Goal: Transaction & Acquisition: Book appointment/travel/reservation

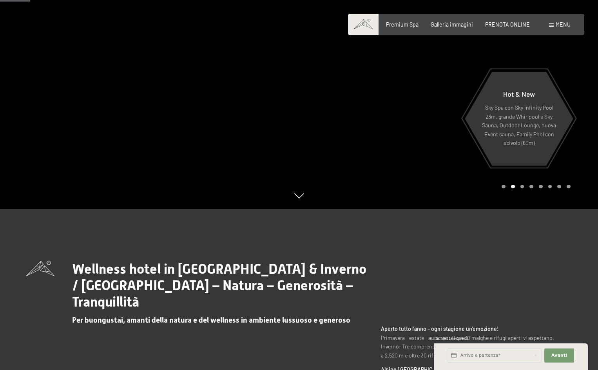
scroll to position [78, 0]
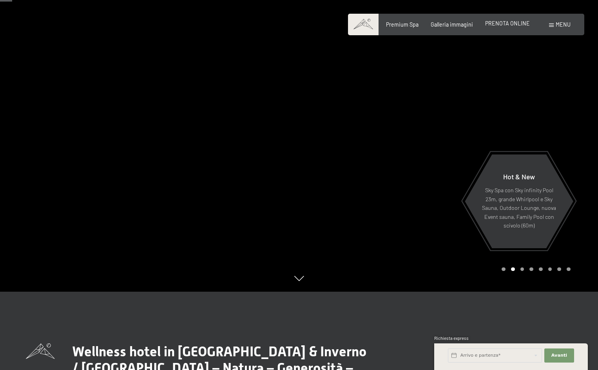
click at [511, 26] on span "PRENOTA ONLINE" at bounding box center [507, 23] width 45 height 7
click at [504, 22] on span "PRENOTA ONLINE" at bounding box center [507, 23] width 45 height 7
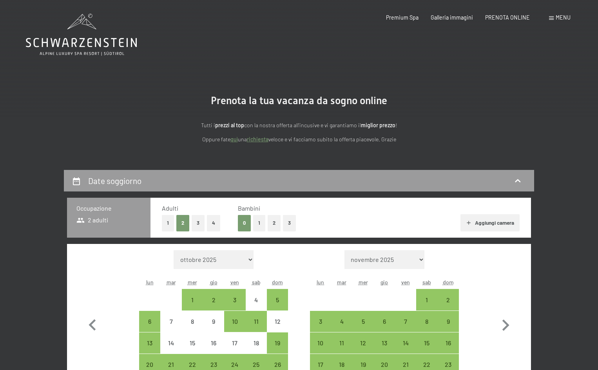
click at [260, 223] on button "1" at bounding box center [259, 223] width 12 height 16
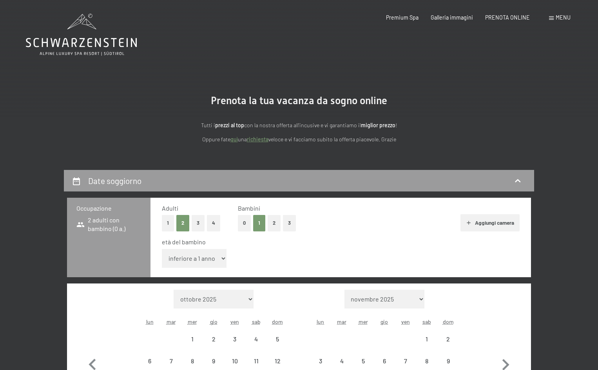
click at [209, 257] on select "inferiore a 1 anno 1 anno 2 anni 3 anni 4 anni 5 anni 6 anni 7 anni 8 anni 9 an…" at bounding box center [194, 258] width 65 height 19
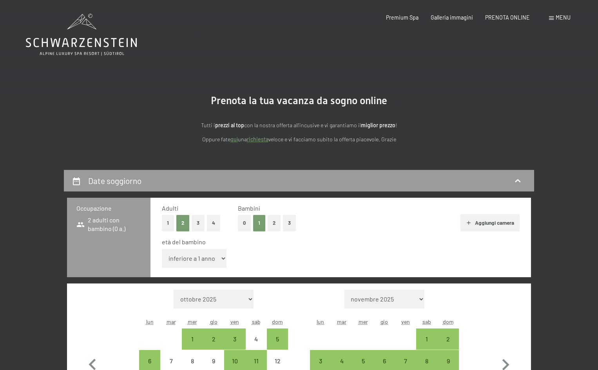
select select "13"
click at [162, 249] on select "inferiore a 1 anno 1 anno 2 anni 3 anni 4 anni 5 anni 6 anni 7 anni 8 anni 9 an…" at bounding box center [194, 258] width 65 height 19
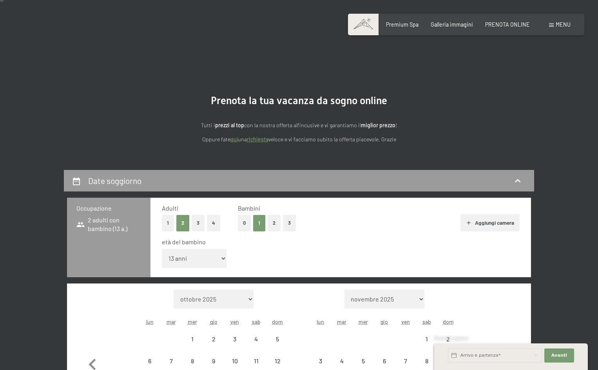
scroll to position [117, 0]
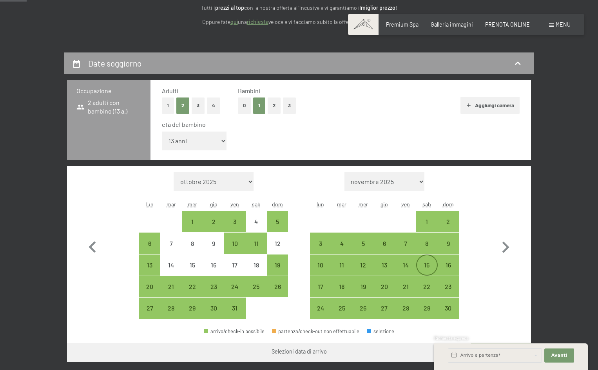
click at [428, 258] on div "15" at bounding box center [427, 265] width 20 height 20
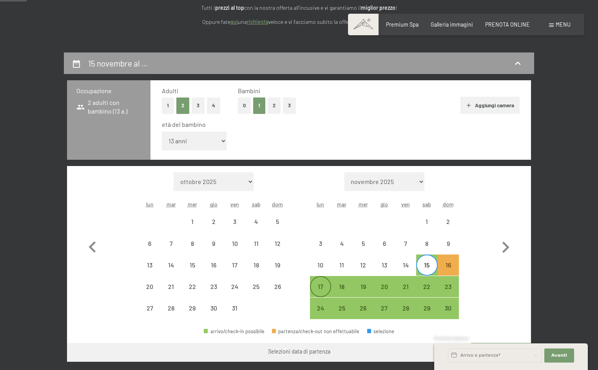
click at [319, 292] on div "17" at bounding box center [321, 294] width 20 height 20
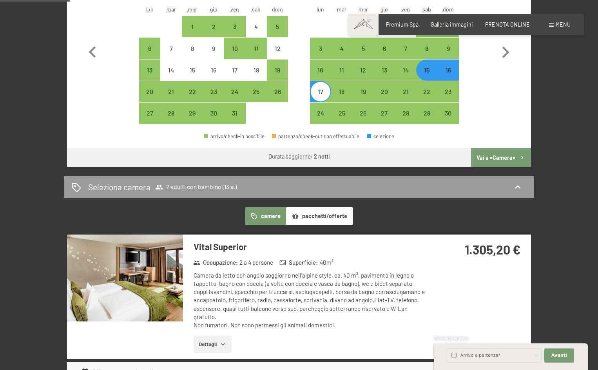
scroll to position [157, 0]
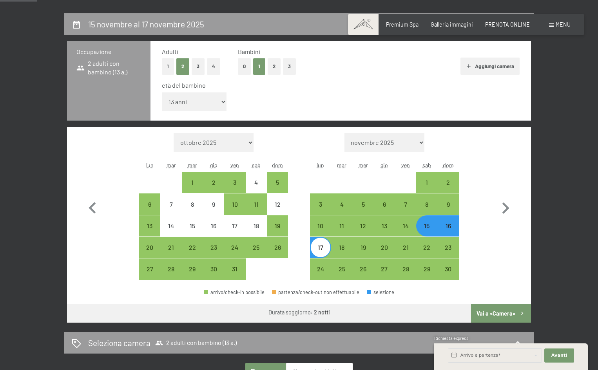
click at [424, 225] on div "15" at bounding box center [427, 233] width 20 height 20
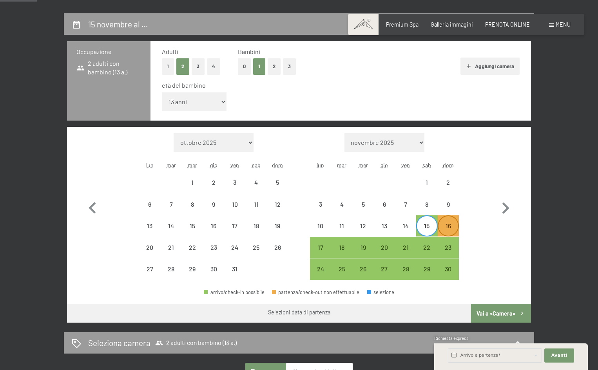
click at [443, 228] on div "16" at bounding box center [448, 233] width 20 height 20
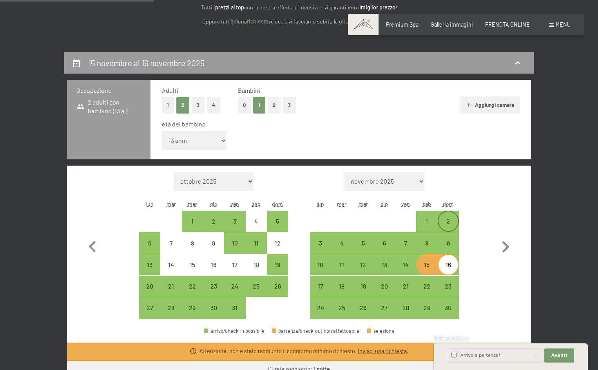
scroll to position [117, 0]
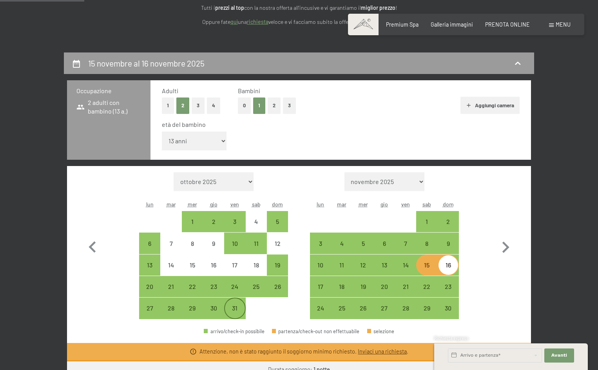
click at [237, 304] on div "31" at bounding box center [235, 308] width 20 height 20
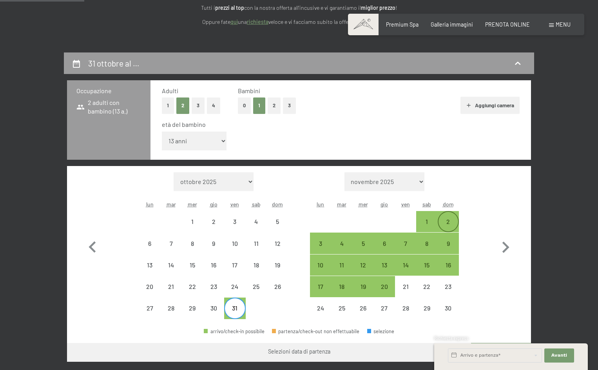
click at [449, 219] on div "2" at bounding box center [448, 229] width 20 height 20
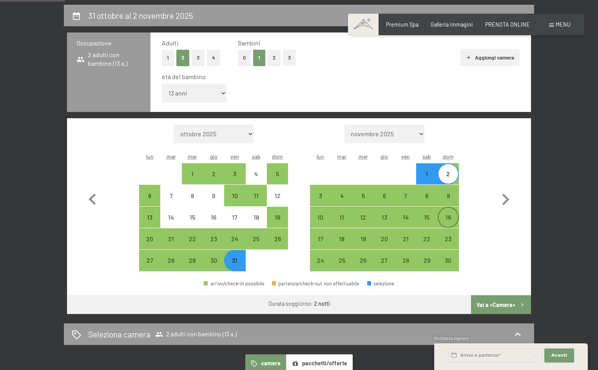
scroll to position [274, 0]
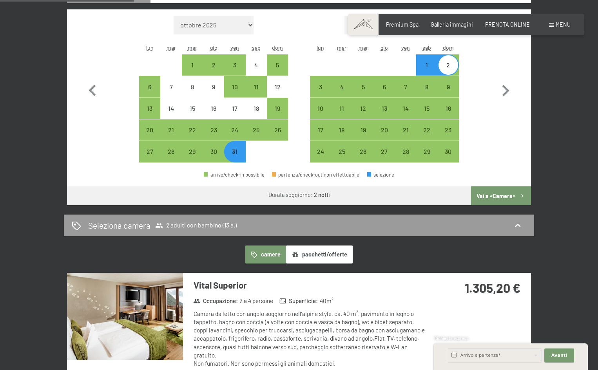
click at [499, 194] on button "Vai a «Camera»" at bounding box center [501, 195] width 60 height 19
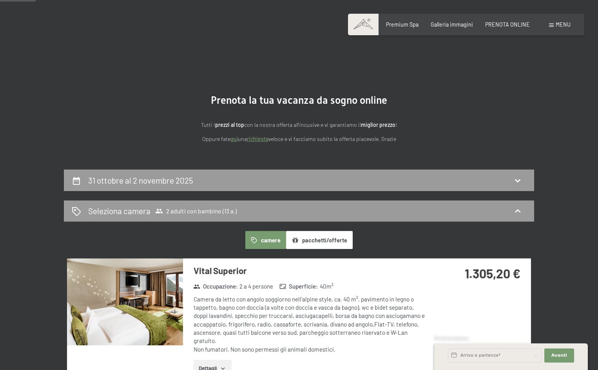
scroll to position [0, 0]
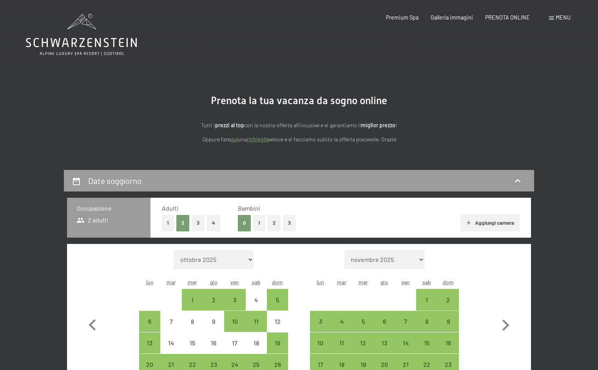
click at [260, 221] on button "1" at bounding box center [259, 223] width 12 height 16
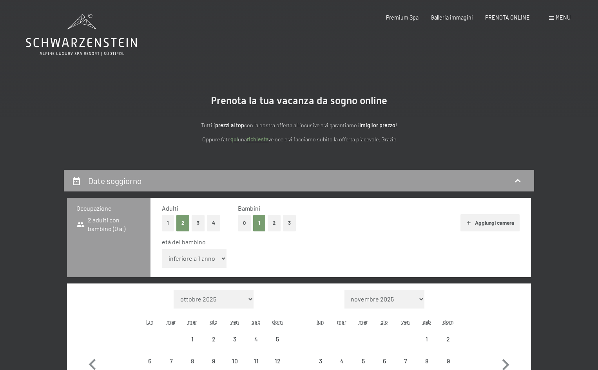
click at [209, 260] on select "inferiore a 1 anno 1 anno 2 anni 3 anni 4 anni 5 anni 6 anni 7 anni 8 anni 9 an…" at bounding box center [194, 258] width 65 height 19
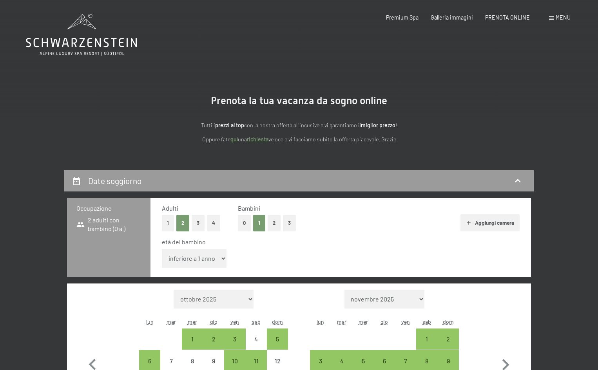
select select "13"
click at [162, 249] on select "inferiore a 1 anno 1 anno 2 anni 3 anni 4 anni 5 anni 6 anni 7 anni 8 anni 9 an…" at bounding box center [194, 258] width 65 height 19
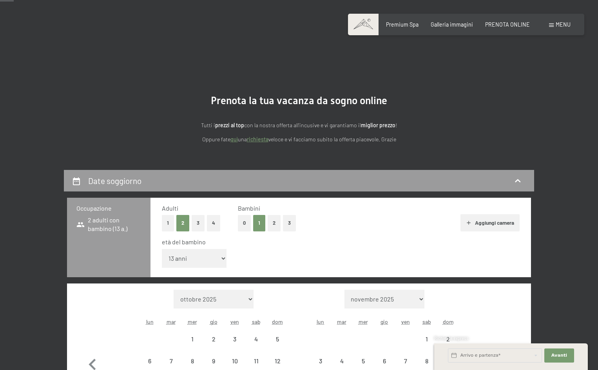
scroll to position [157, 0]
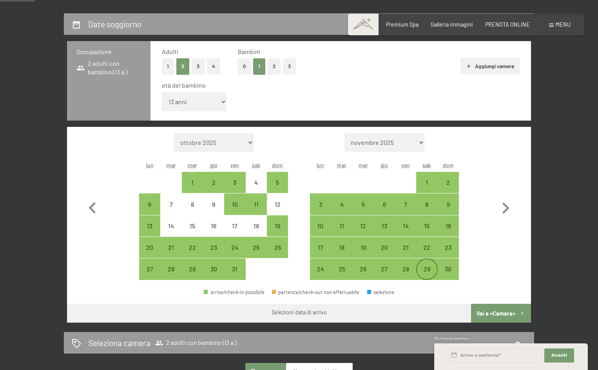
click at [429, 266] on div "29" at bounding box center [427, 276] width 20 height 20
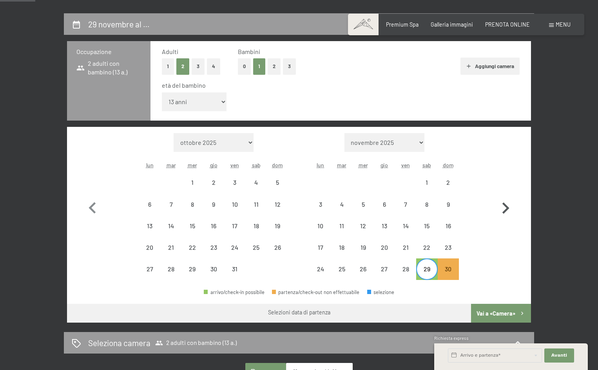
click at [504, 207] on icon "button" at bounding box center [505, 208] width 23 height 23
select select "2025-11-01"
select select "2025-12-01"
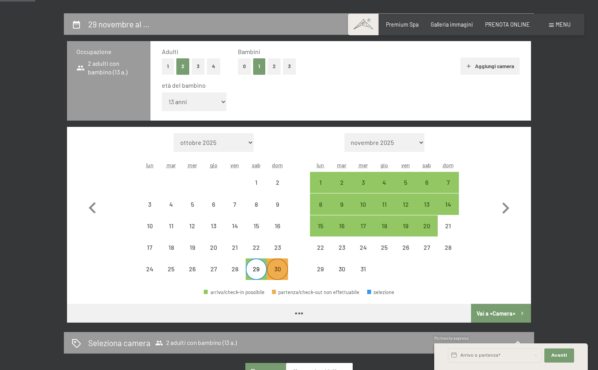
select select "2025-11-01"
select select "2025-12-01"
click at [279, 270] on div "30" at bounding box center [277, 276] width 20 height 20
select select "2025-11-01"
select select "2025-12-01"
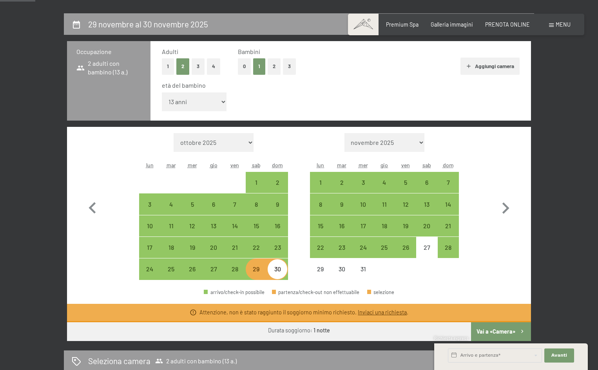
click at [494, 336] on div "Richiesta express" at bounding box center [511, 338] width 154 height 7
click at [260, 269] on div "29" at bounding box center [256, 276] width 20 height 20
select select "2025-11-01"
select select "2025-12-01"
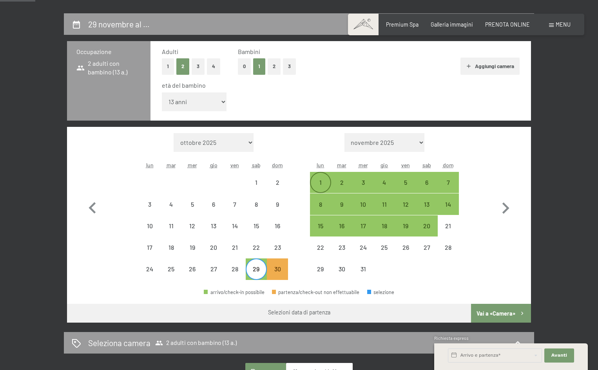
click at [316, 178] on div "1" at bounding box center [321, 183] width 20 height 20
select select "2025-11-01"
select select "2025-12-01"
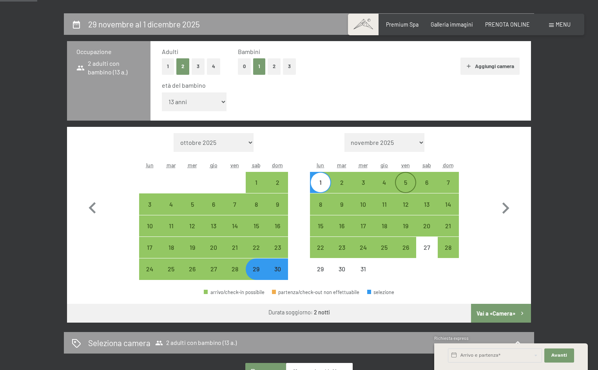
click at [403, 178] on div "5" at bounding box center [406, 183] width 20 height 20
select select "2025-11-01"
select select "2025-12-01"
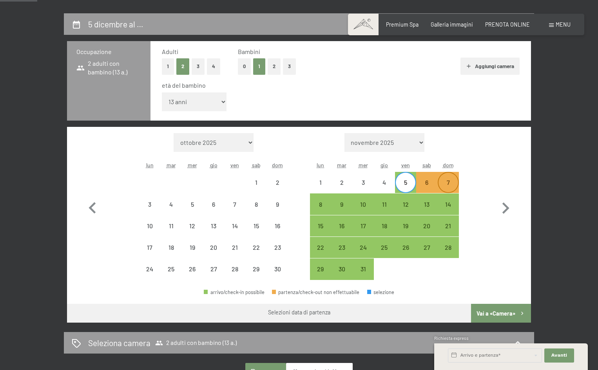
click at [446, 182] on div "7" at bounding box center [448, 189] width 20 height 20
select select "2025-11-01"
select select "2025-12-01"
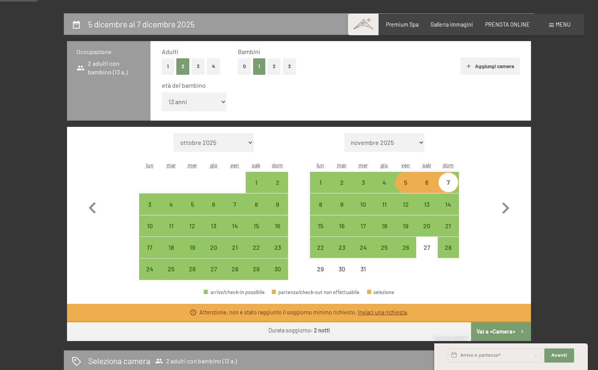
click at [407, 185] on div "5" at bounding box center [406, 189] width 20 height 20
select select "2025-11-01"
select select "2025-12-01"
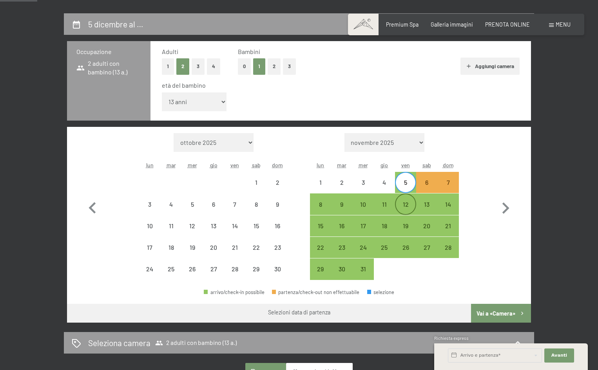
click at [402, 202] on div "12" at bounding box center [406, 211] width 20 height 20
select select "2025-11-01"
select select "2025-12-01"
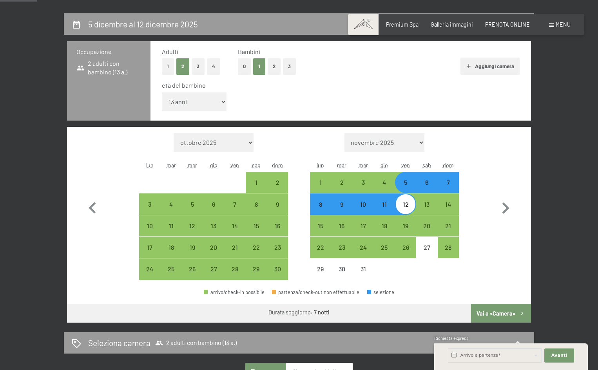
click at [403, 206] on div "12" at bounding box center [406, 211] width 20 height 20
select select "2025-11-01"
select select "2025-12-01"
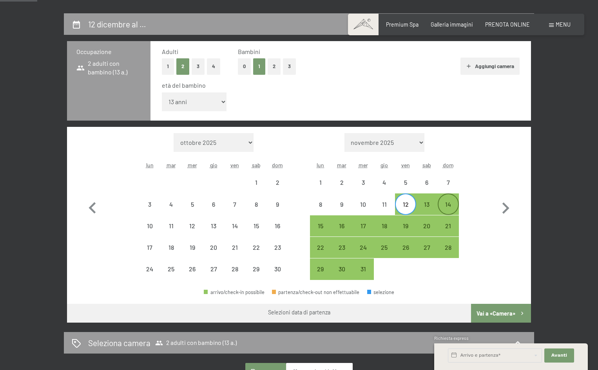
click at [455, 206] on div "14" at bounding box center [448, 211] width 20 height 20
select select "2025-11-01"
select select "2025-12-01"
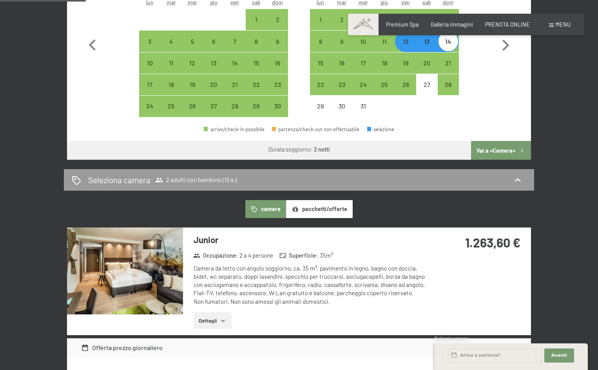
scroll to position [196, 0]
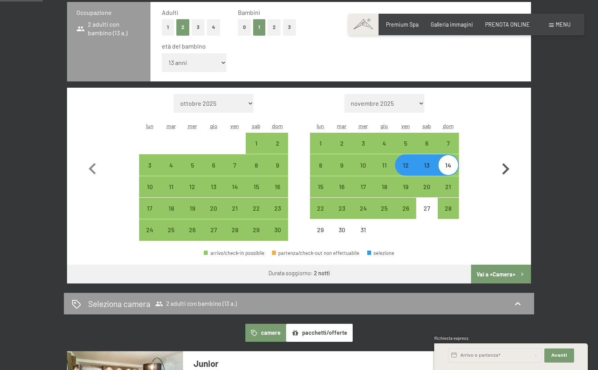
click at [500, 167] on icon "button" at bounding box center [505, 169] width 23 height 23
select select "2025-12-01"
select select "2026-01-01"
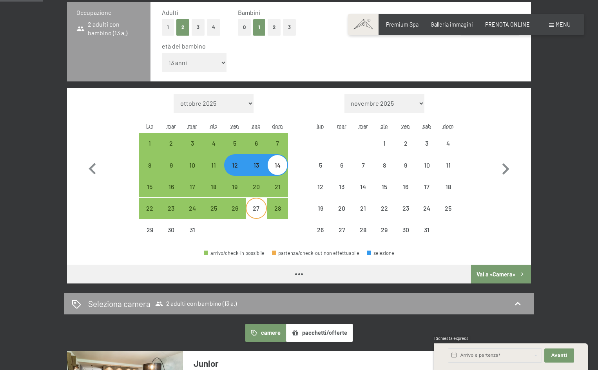
select select "2025-12-01"
select select "2026-01-01"
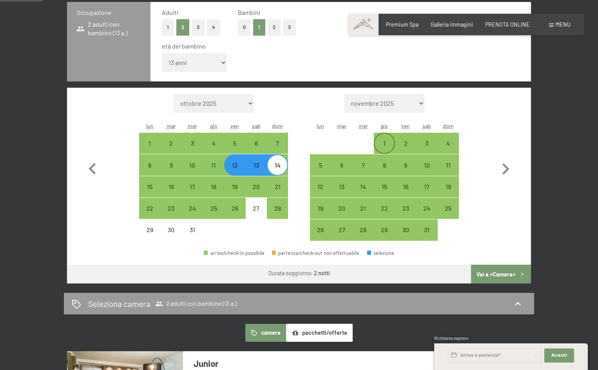
click at [384, 139] on div "1" at bounding box center [384, 144] width 20 height 20
select select "2025-12-01"
select select "2026-01-01"
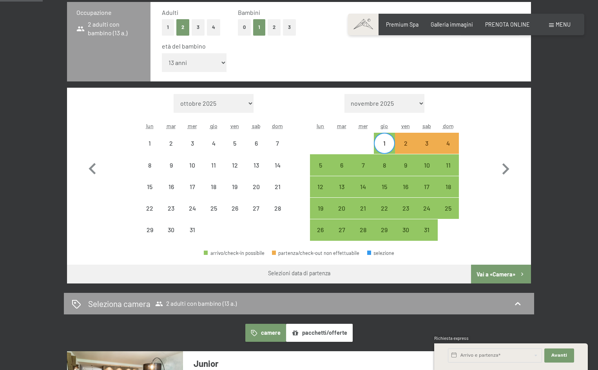
click at [387, 141] on div "1" at bounding box center [384, 150] width 20 height 20
select select "2025-12-01"
select select "2026-01-01"
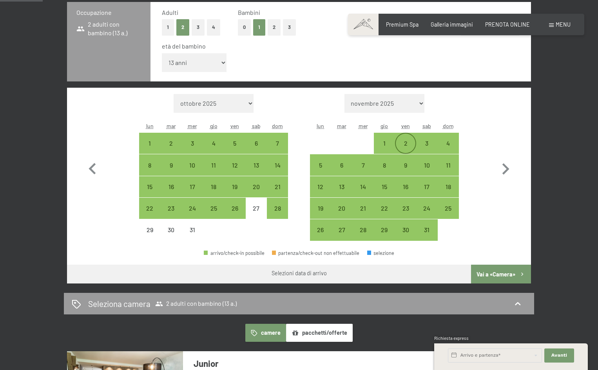
click at [406, 143] on div "2" at bounding box center [406, 150] width 20 height 20
select select "2025-12-01"
select select "2026-01-01"
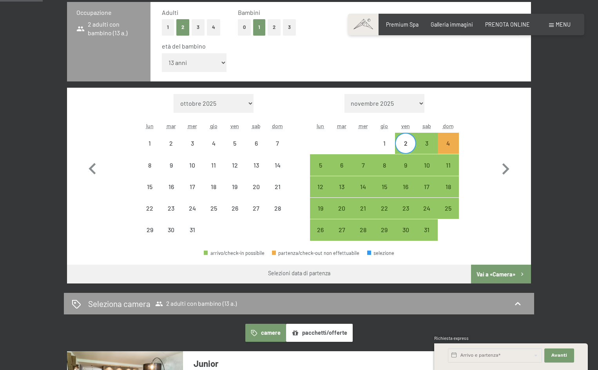
click at [410, 145] on div "2" at bounding box center [406, 150] width 20 height 20
select select "2025-12-01"
select select "2026-01-01"
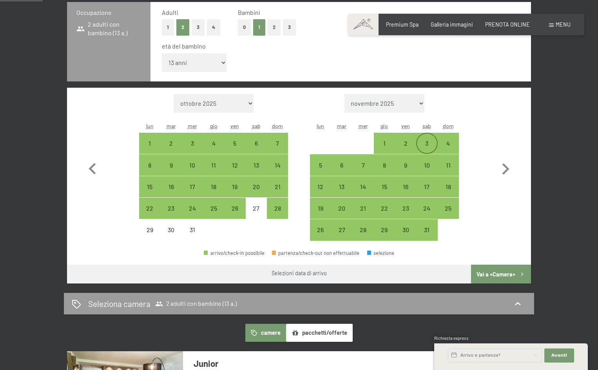
click at [425, 146] on div "3" at bounding box center [427, 150] width 20 height 20
select select "2025-12-01"
select select "2026-01-01"
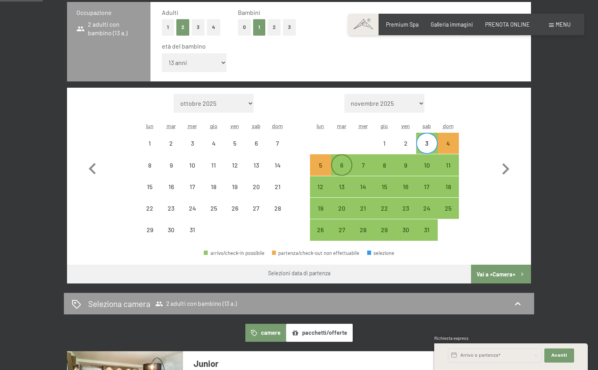
click at [341, 162] on div "6" at bounding box center [342, 172] width 20 height 20
select select "2025-12-01"
select select "2026-01-01"
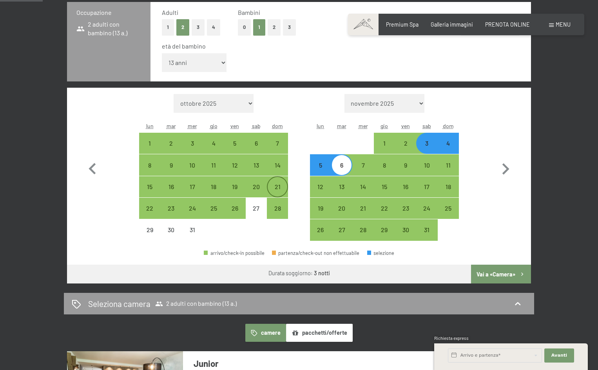
click at [279, 190] on div "21" at bounding box center [277, 194] width 20 height 20
select select "2025-12-01"
select select "2026-01-01"
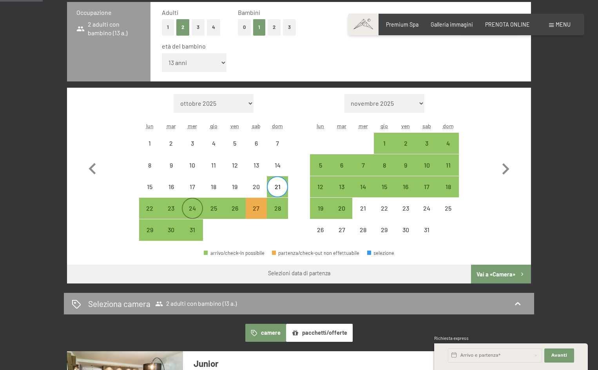
click at [188, 202] on div "24" at bounding box center [192, 209] width 20 height 20
select select "2025-12-01"
select select "2026-01-01"
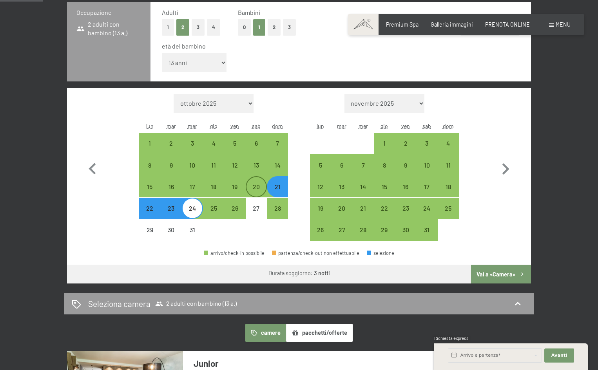
click at [257, 191] on div "20" at bounding box center [256, 194] width 20 height 20
select select "2025-12-01"
select select "2026-01-01"
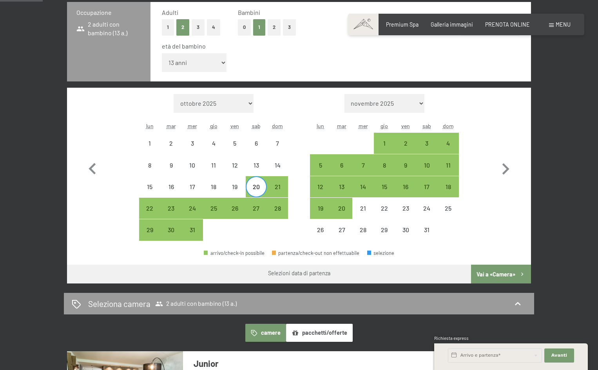
click at [257, 188] on div "20" at bounding box center [256, 194] width 20 height 20
select select "2025-12-01"
select select "2026-01-01"
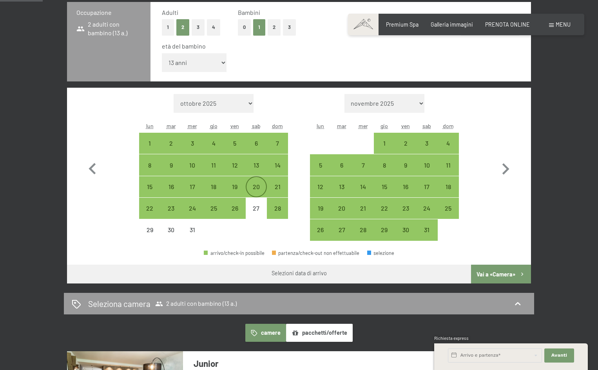
click at [257, 188] on div "20" at bounding box center [256, 194] width 20 height 20
select select "2025-12-01"
select select "2026-01-01"
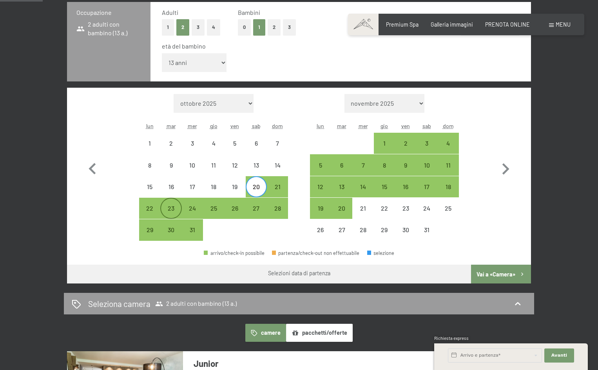
click at [168, 205] on div "23" at bounding box center [171, 215] width 20 height 20
select select "2025-12-01"
select select "2026-01-01"
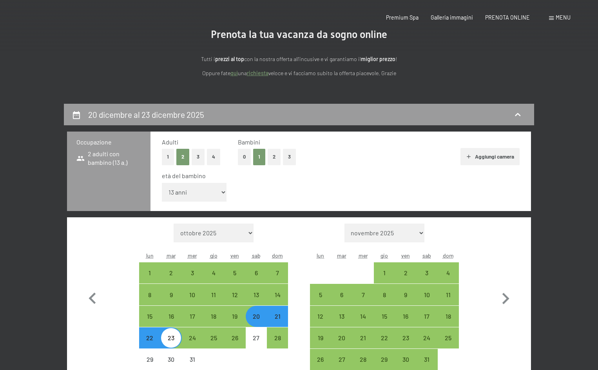
scroll to position [0, 0]
